Goal: Navigation & Orientation: Find specific page/section

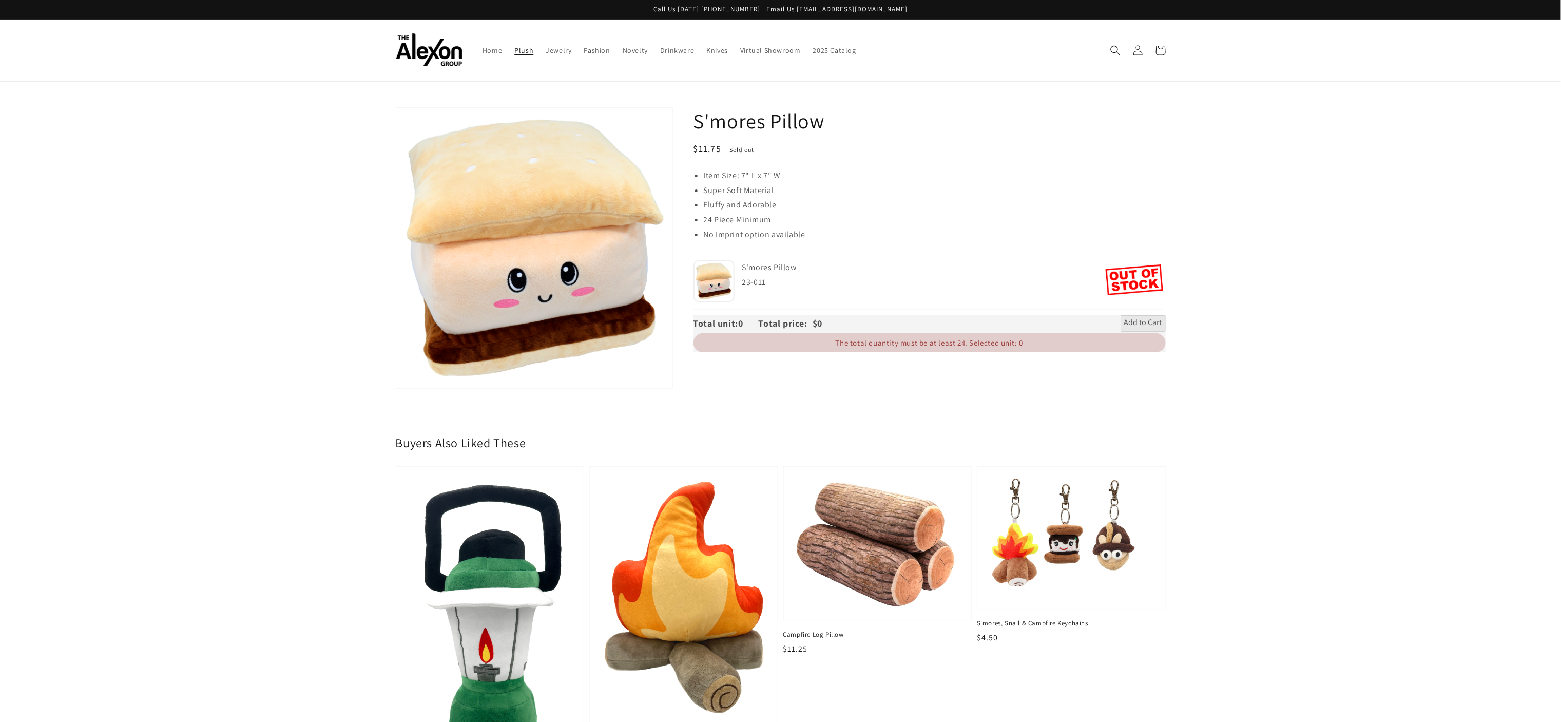
click at [522, 50] on span "Plush" at bounding box center [523, 50] width 19 height 9
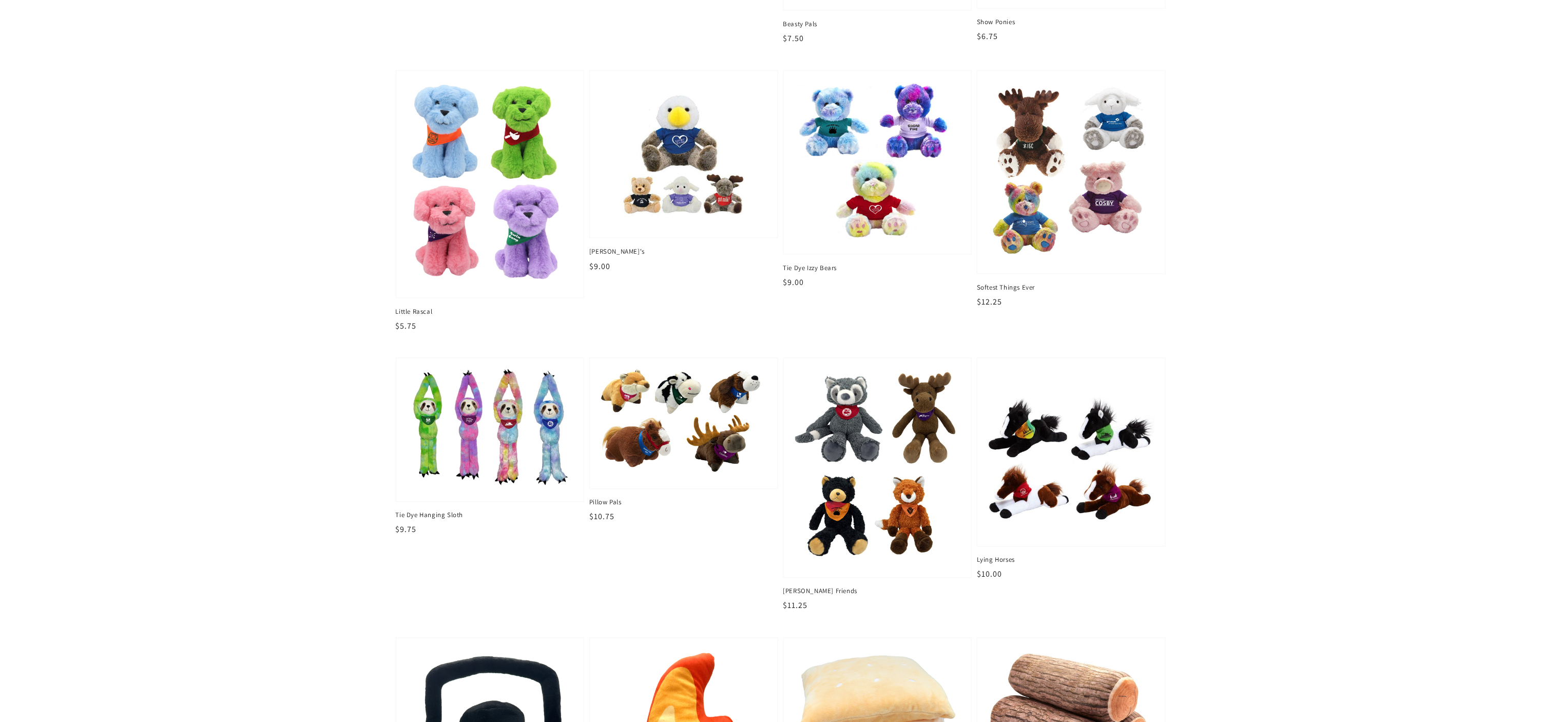
scroll to position [1437, 0]
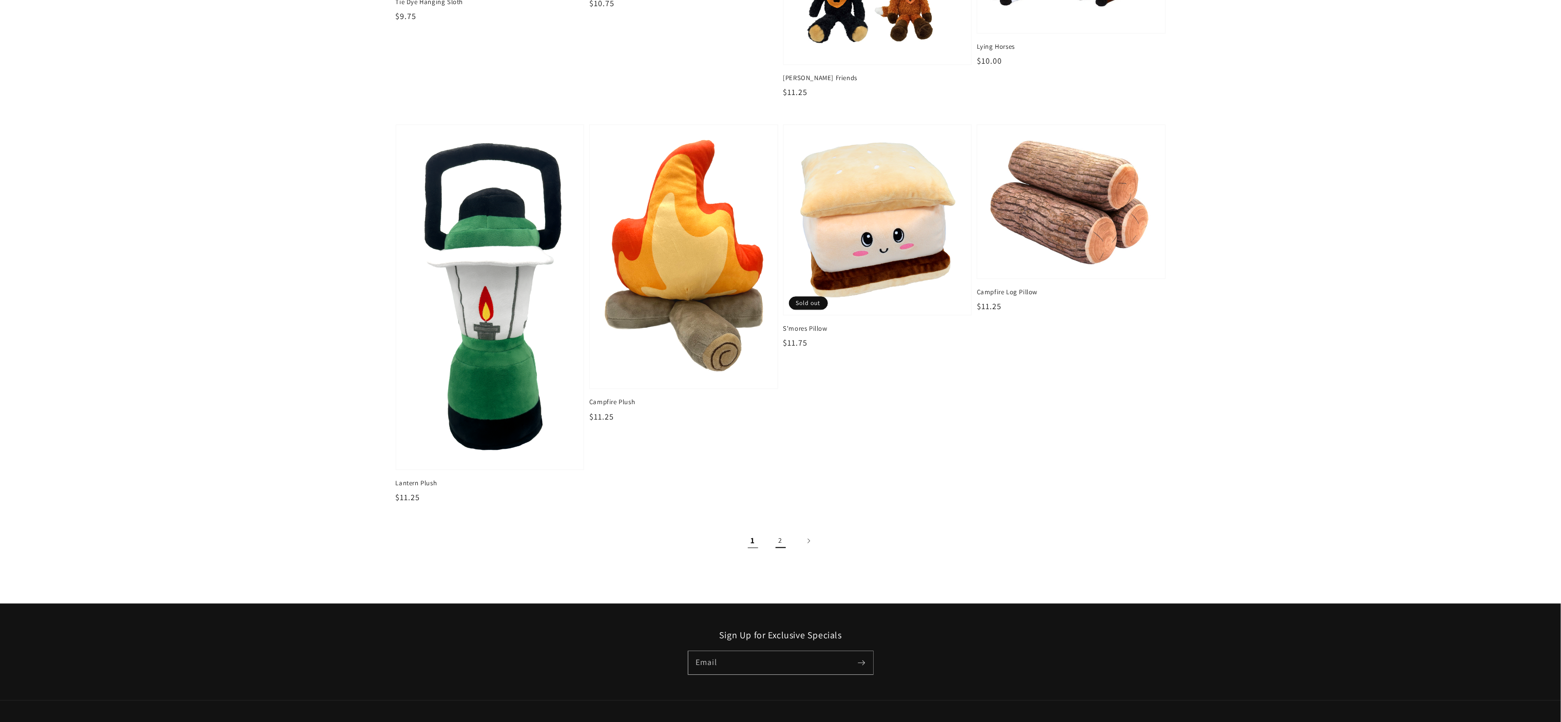
click at [779, 544] on link "2" at bounding box center [780, 540] width 23 height 23
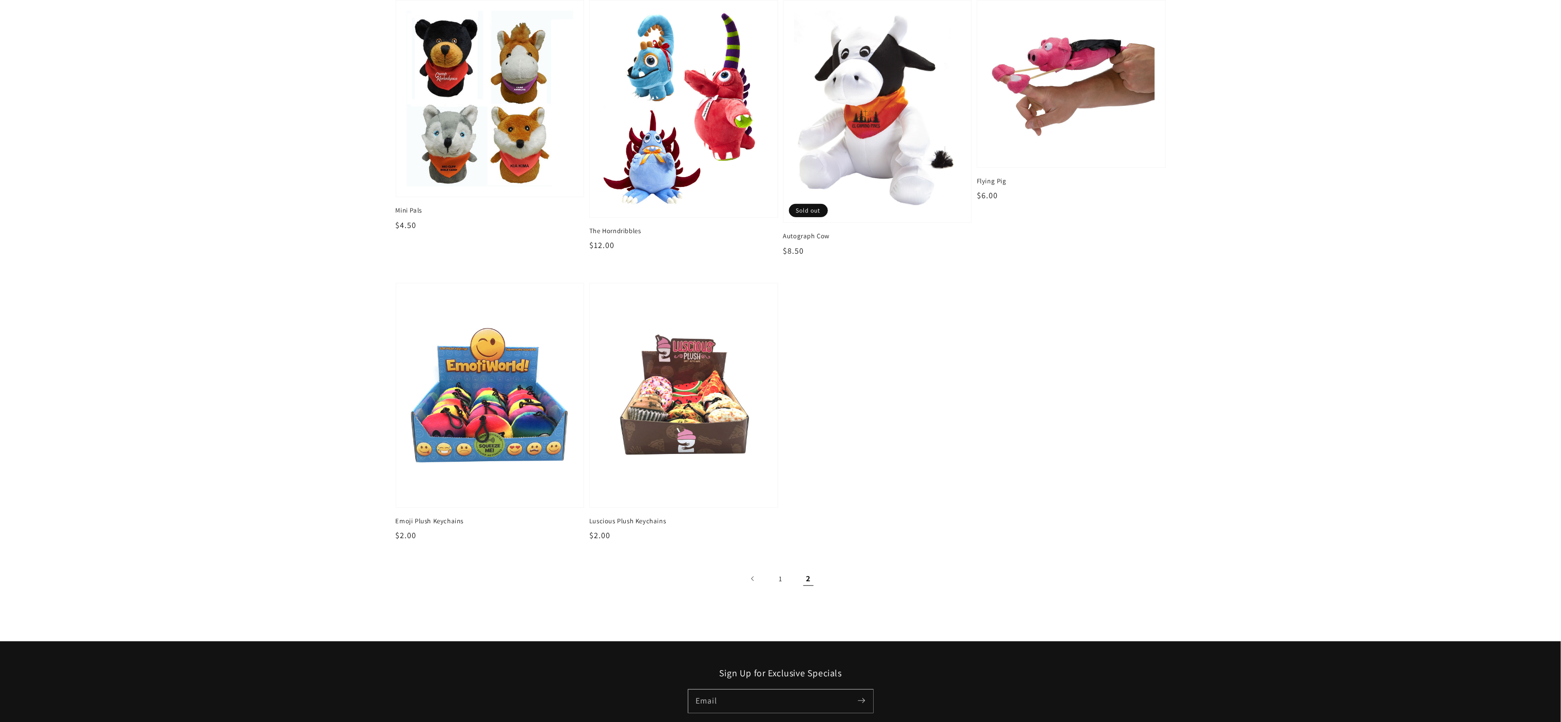
scroll to position [235, 0]
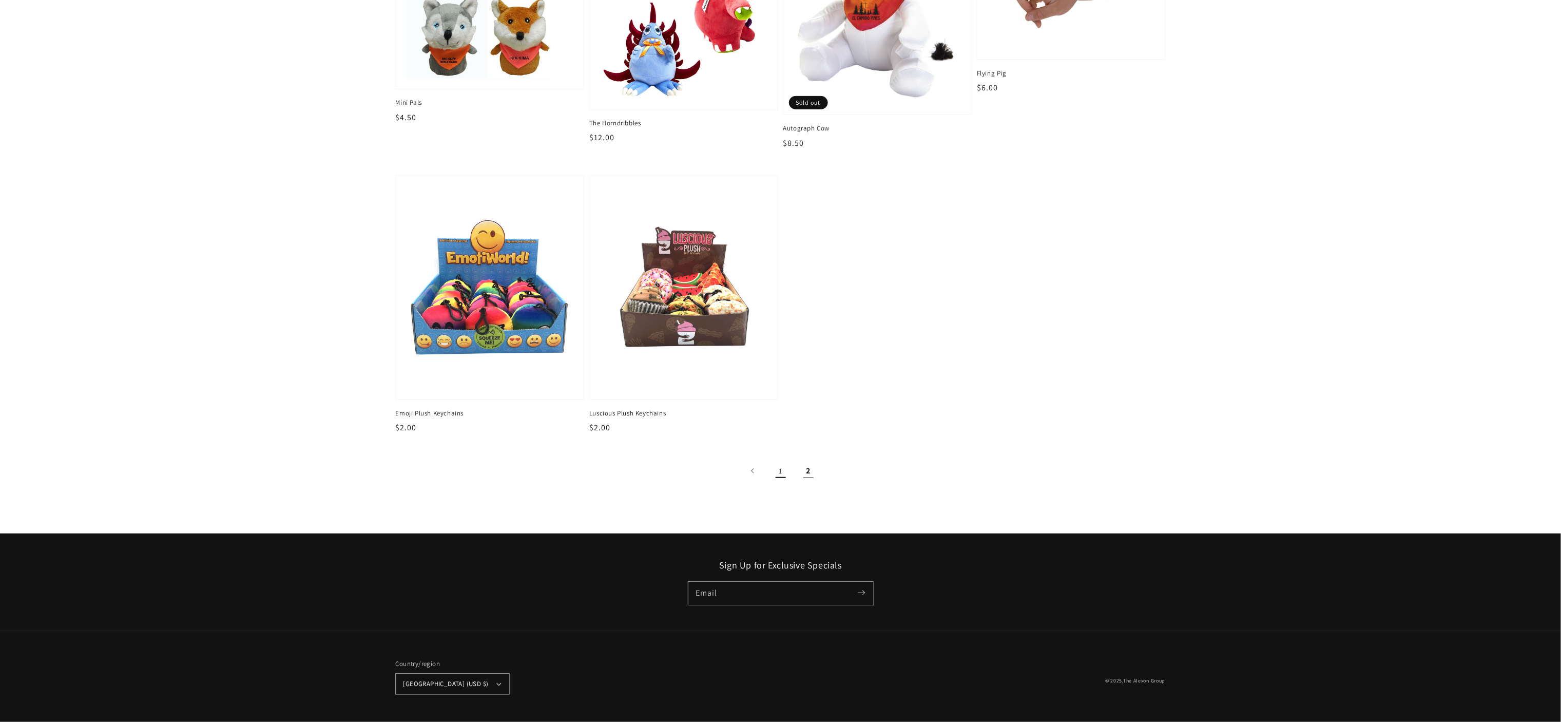
click at [778, 470] on link "1" at bounding box center [780, 470] width 23 height 23
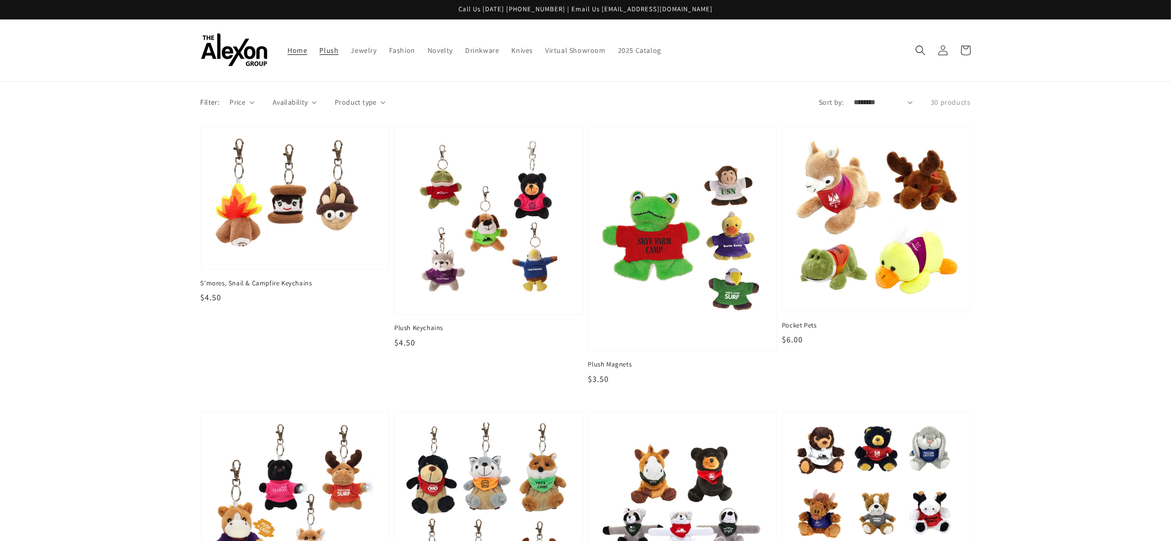
click at [289, 50] on span "Home" at bounding box center [297, 50] width 20 height 9
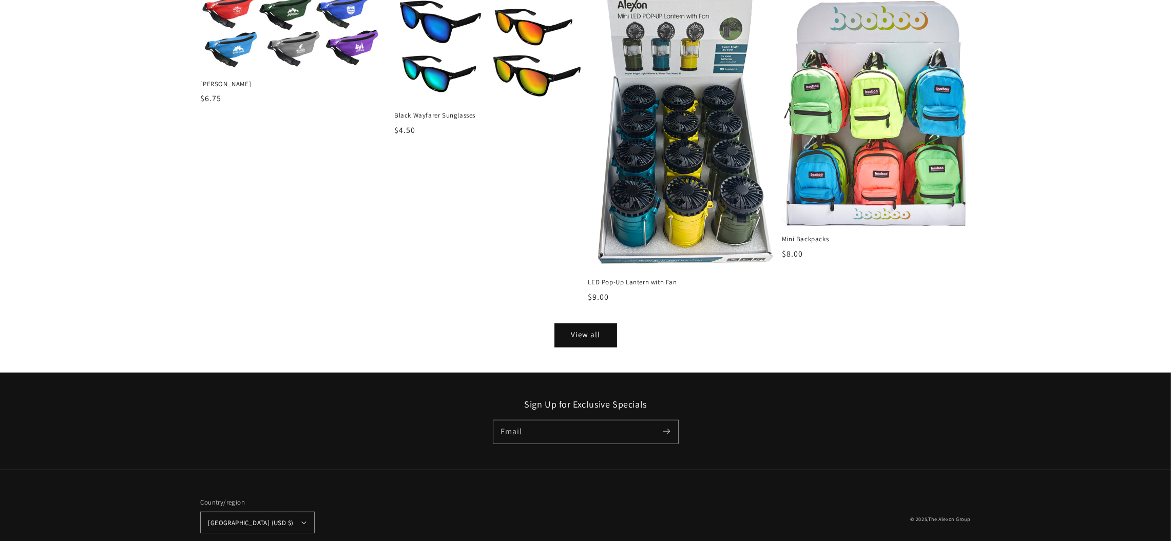
scroll to position [1285, 0]
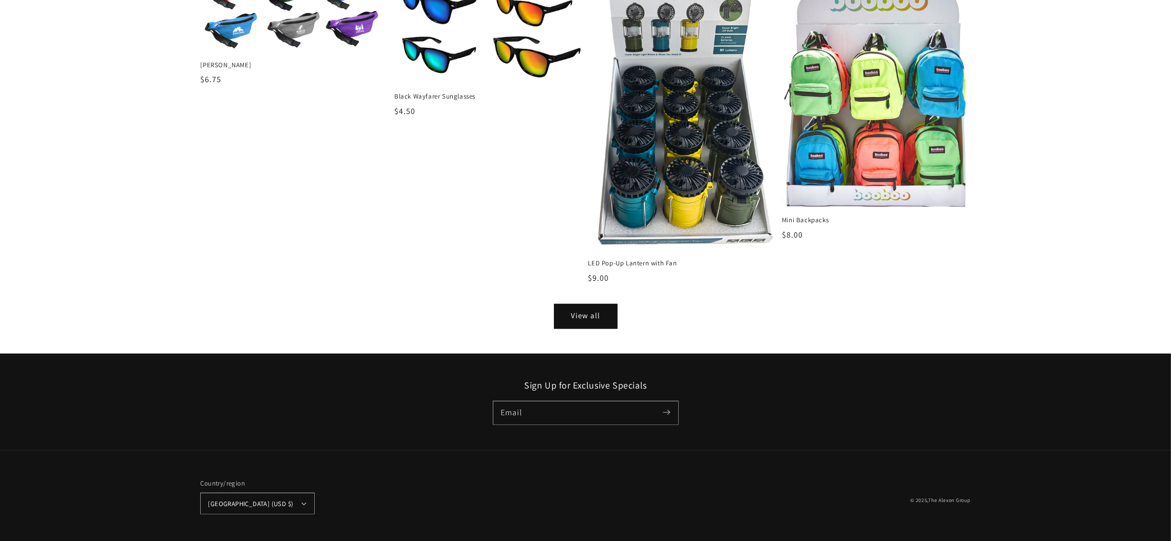
click at [581, 315] on link "View all" at bounding box center [586, 316] width 62 height 23
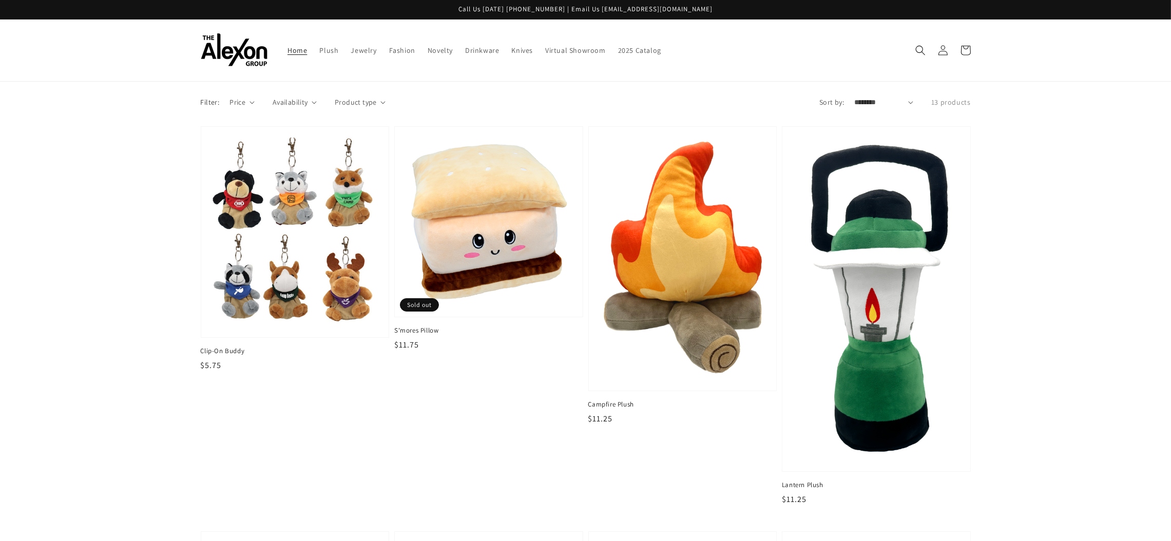
click at [294, 53] on span "Home" at bounding box center [297, 50] width 20 height 9
click at [295, 53] on span "Home" at bounding box center [297, 50] width 20 height 9
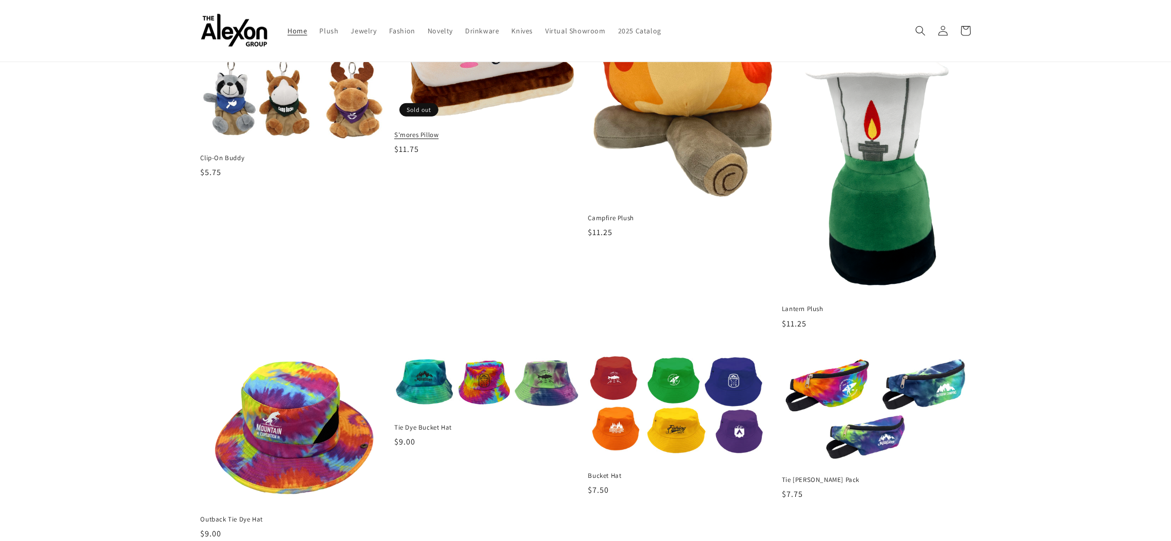
scroll to position [308, 0]
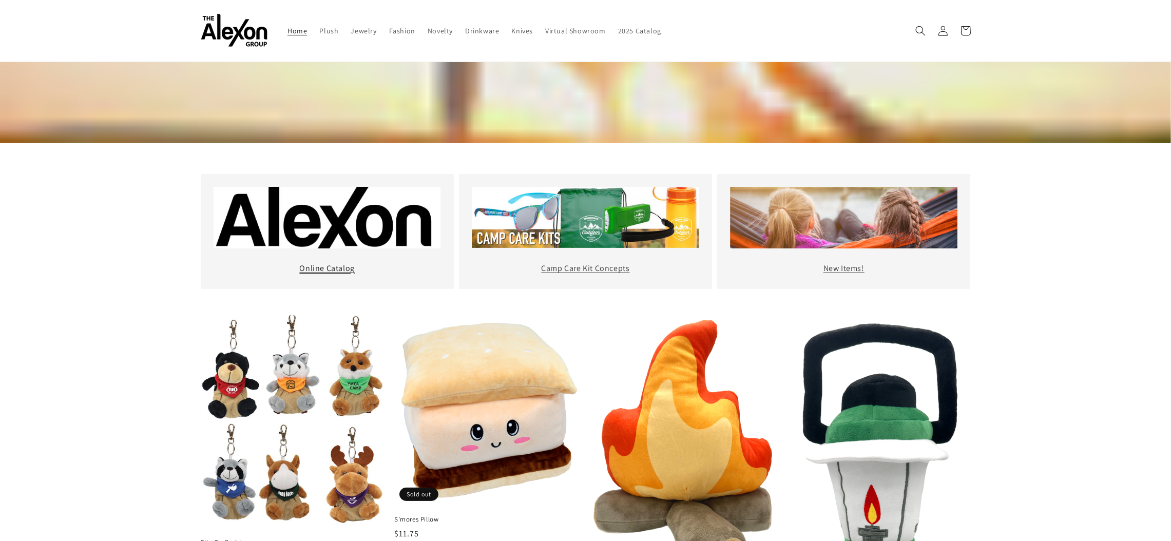
click at [324, 269] on link "Online Catalog" at bounding box center [326, 268] width 55 height 11
